Goal: Navigation & Orientation: Locate item on page

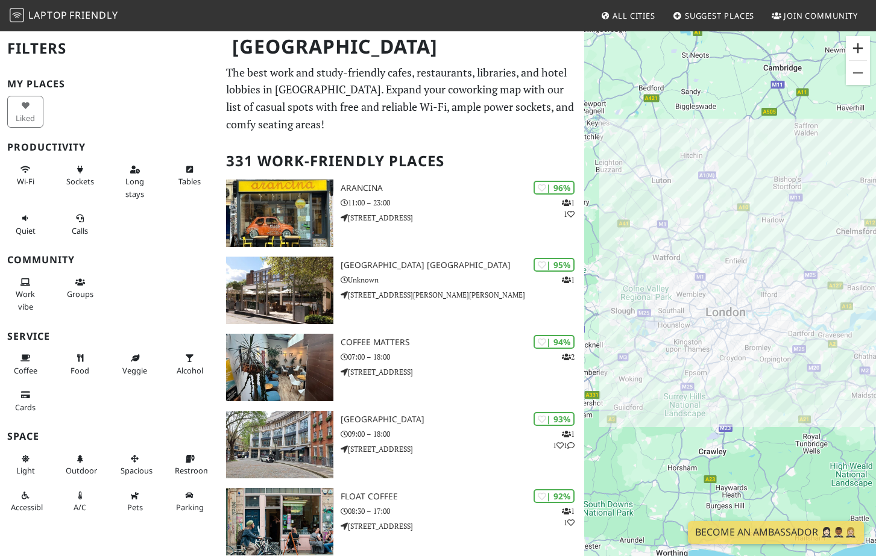
click at [855, 46] on button "Zoom in" at bounding box center [858, 48] width 24 height 24
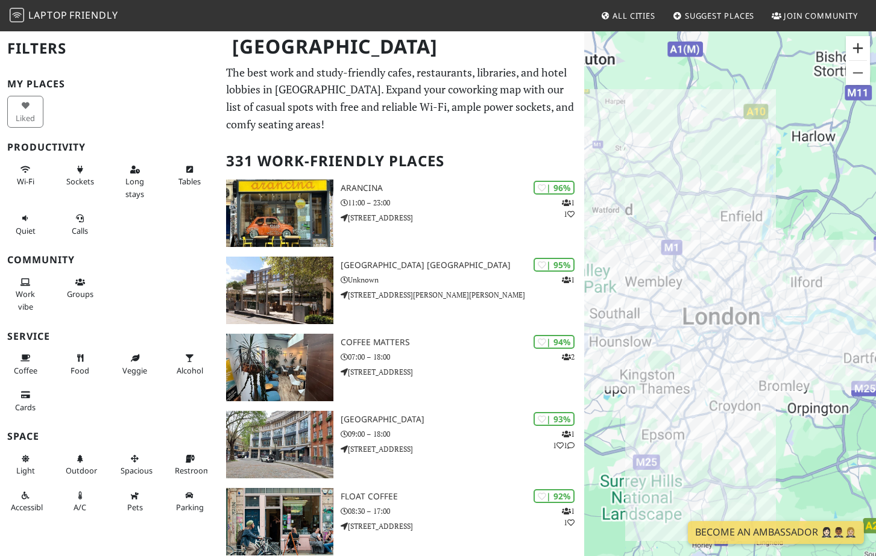
click at [855, 46] on button "Zoom in" at bounding box center [858, 48] width 24 height 24
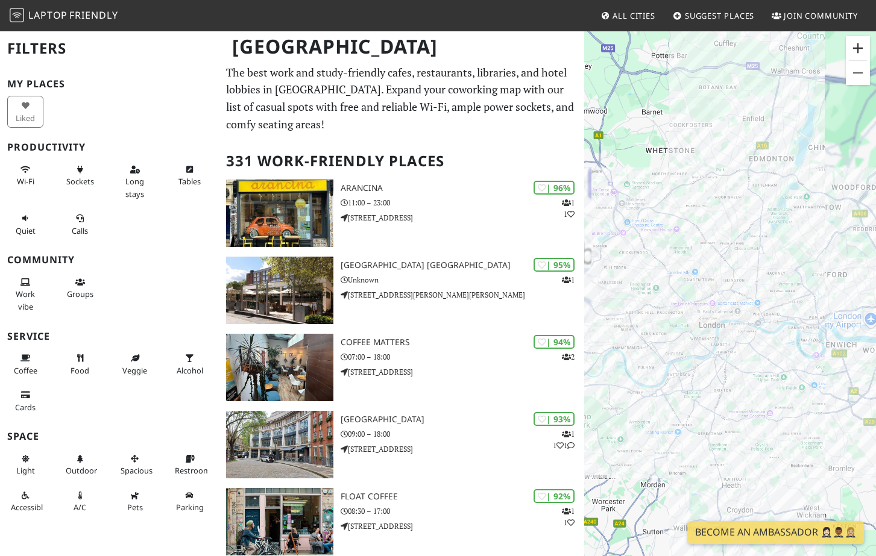
click at [855, 46] on button "Zoom in" at bounding box center [858, 48] width 24 height 24
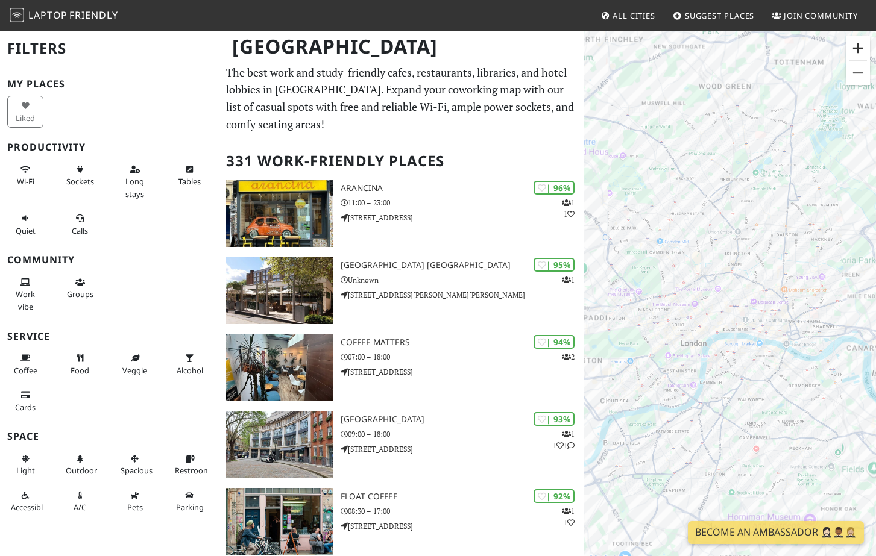
click at [855, 46] on button "Zoom in" at bounding box center [858, 48] width 24 height 24
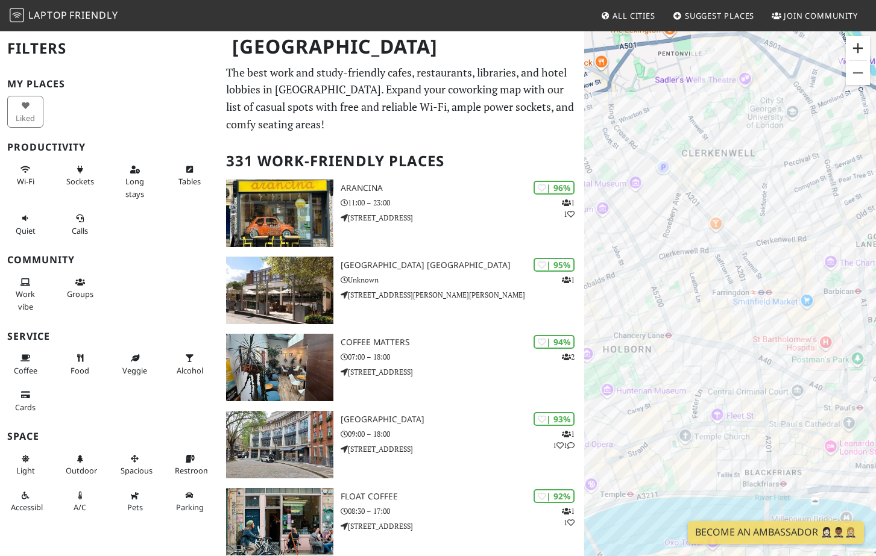
click at [855, 46] on button "Zoom in" at bounding box center [858, 48] width 24 height 24
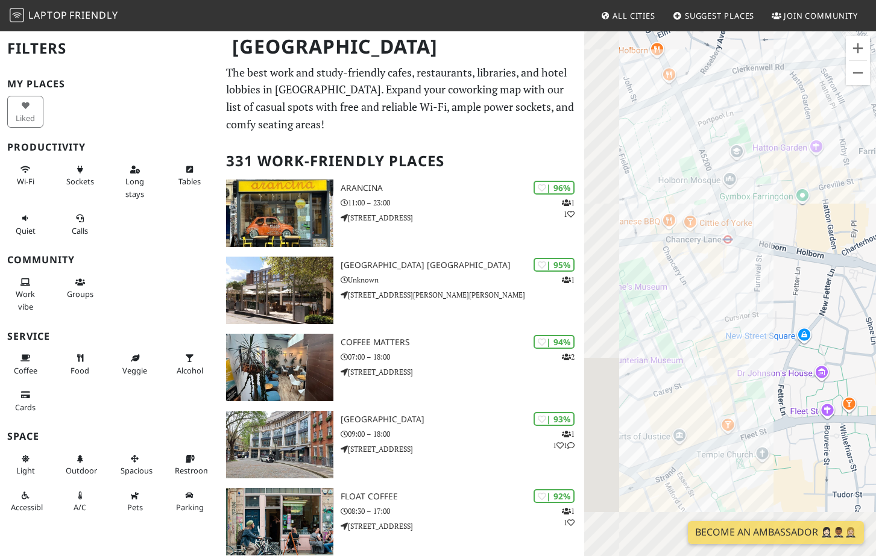
drag, startPoint x: 699, startPoint y: 361, endPoint x: 859, endPoint y: 178, distance: 242.6
click at [859, 178] on div at bounding box center [730, 308] width 292 height 556
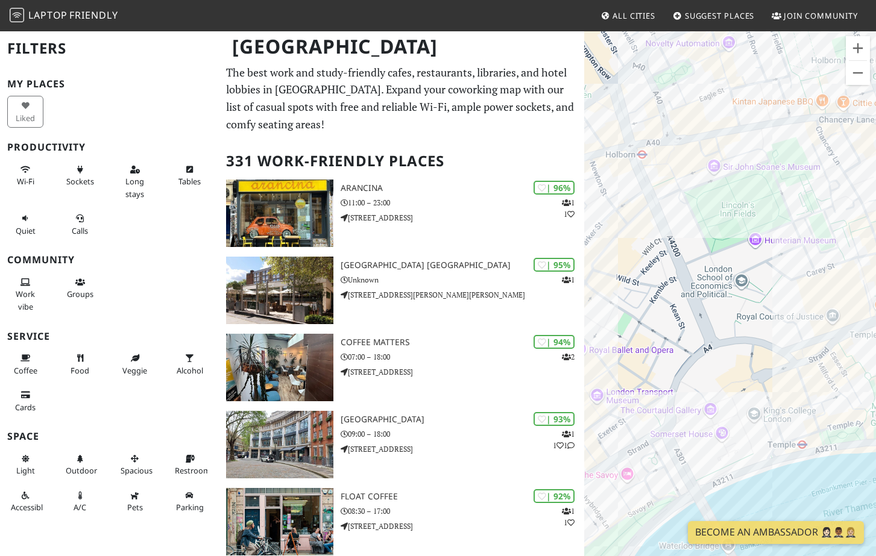
drag, startPoint x: 632, startPoint y: 250, endPoint x: 709, endPoint y: 253, distance: 76.6
click at [709, 253] on div at bounding box center [730, 308] width 292 height 556
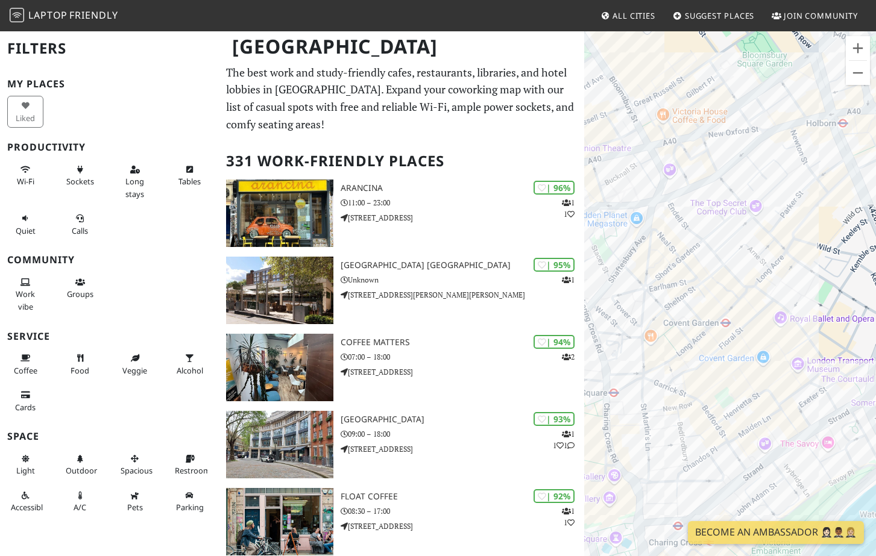
drag, startPoint x: 662, startPoint y: 356, endPoint x: 866, endPoint y: 329, distance: 205.6
click at [866, 329] on div at bounding box center [730, 308] width 292 height 556
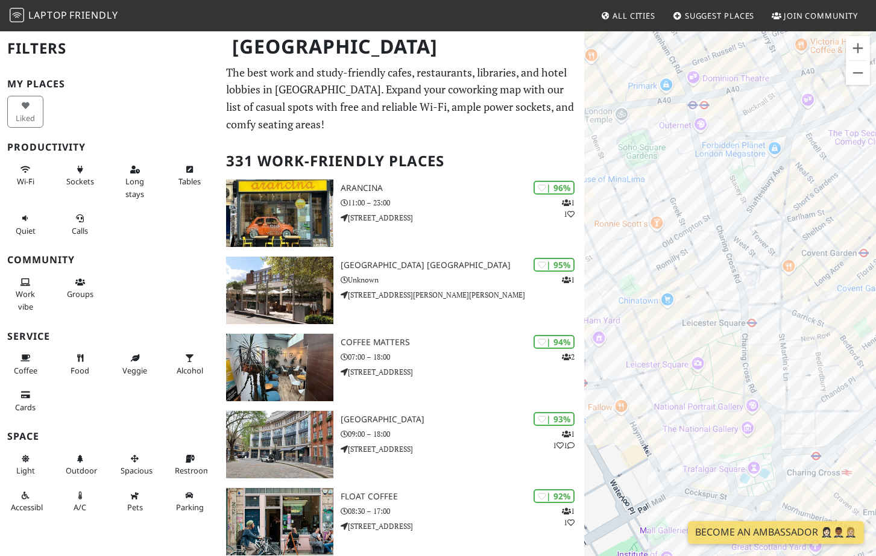
drag, startPoint x: 719, startPoint y: 230, endPoint x: 856, endPoint y: 135, distance: 166.7
click at [856, 135] on div at bounding box center [730, 308] width 292 height 556
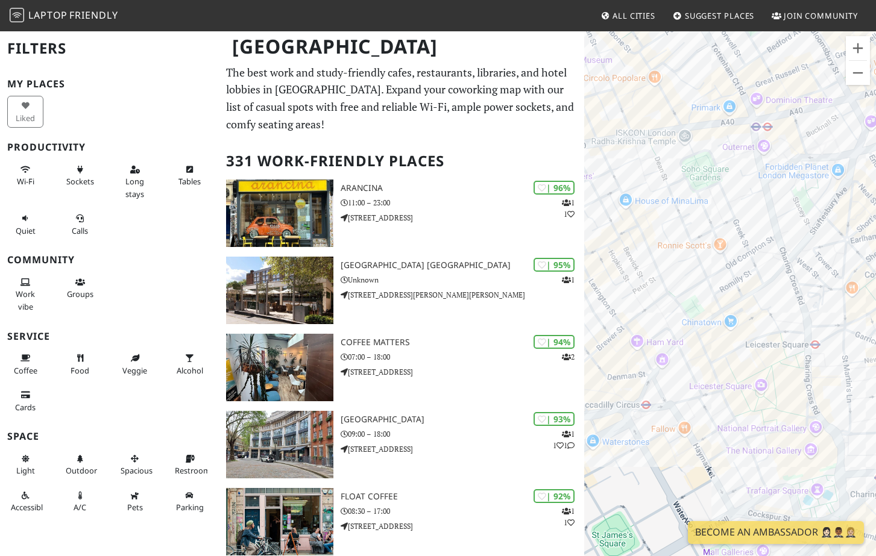
drag, startPoint x: 751, startPoint y: 188, endPoint x: 816, endPoint y: 215, distance: 69.7
click at [816, 215] on div at bounding box center [730, 308] width 292 height 556
